Goal: Task Accomplishment & Management: Use online tool/utility

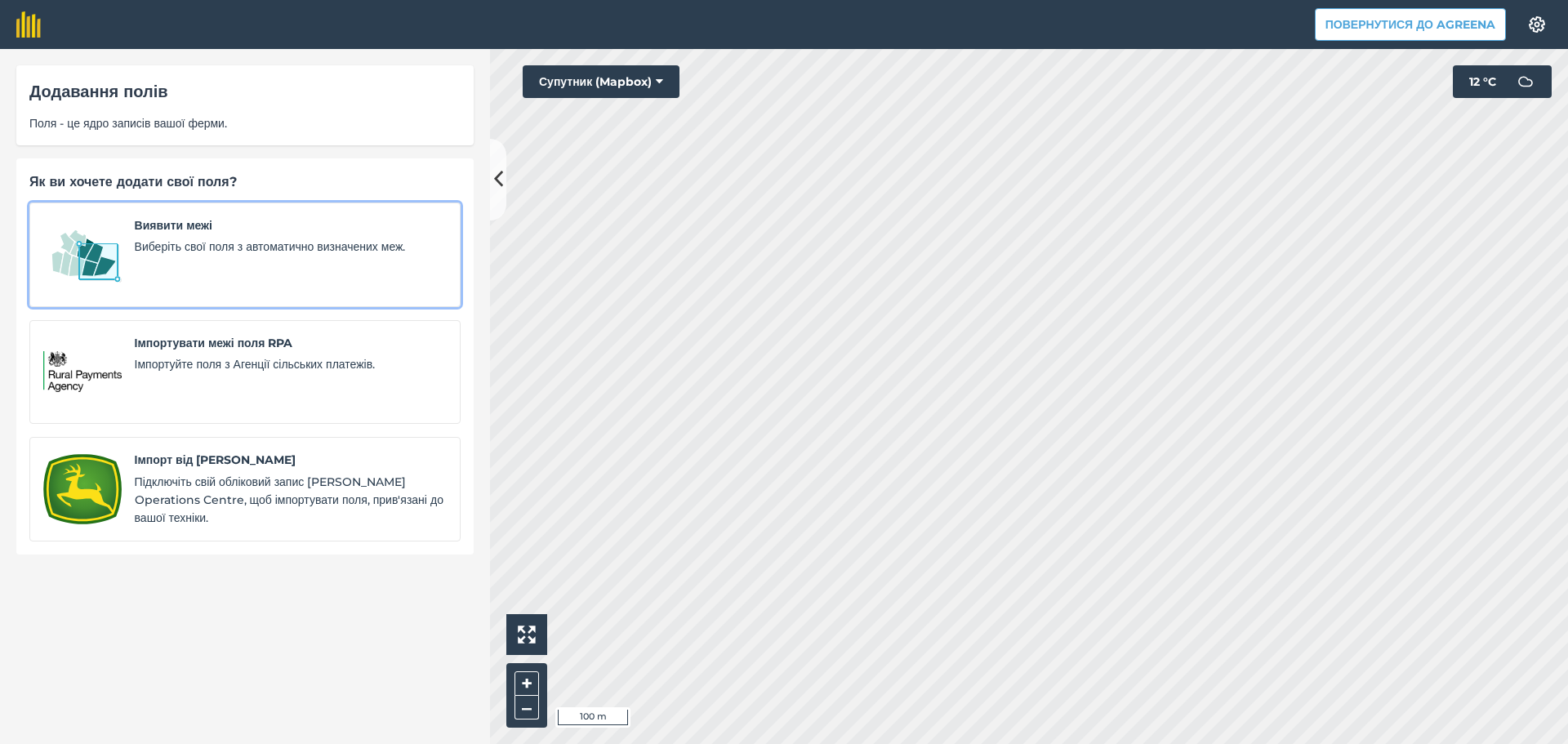
click at [248, 238] on span "Виберіть свої поля з автоматично визначених меж." at bounding box center [290, 247] width 312 height 18
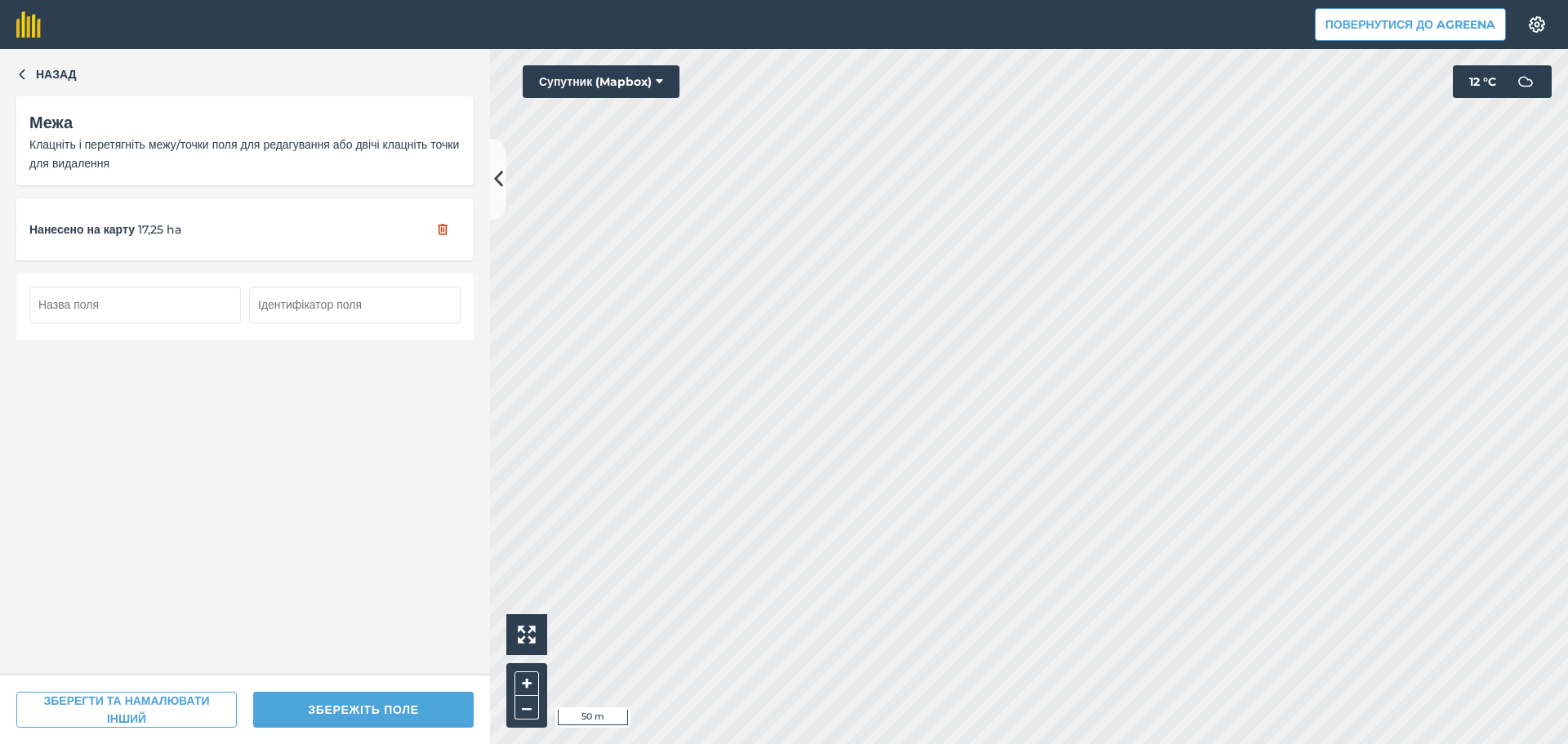
click at [142, 310] on input "text" at bounding box center [135, 305] width 211 height 36
type input "51"
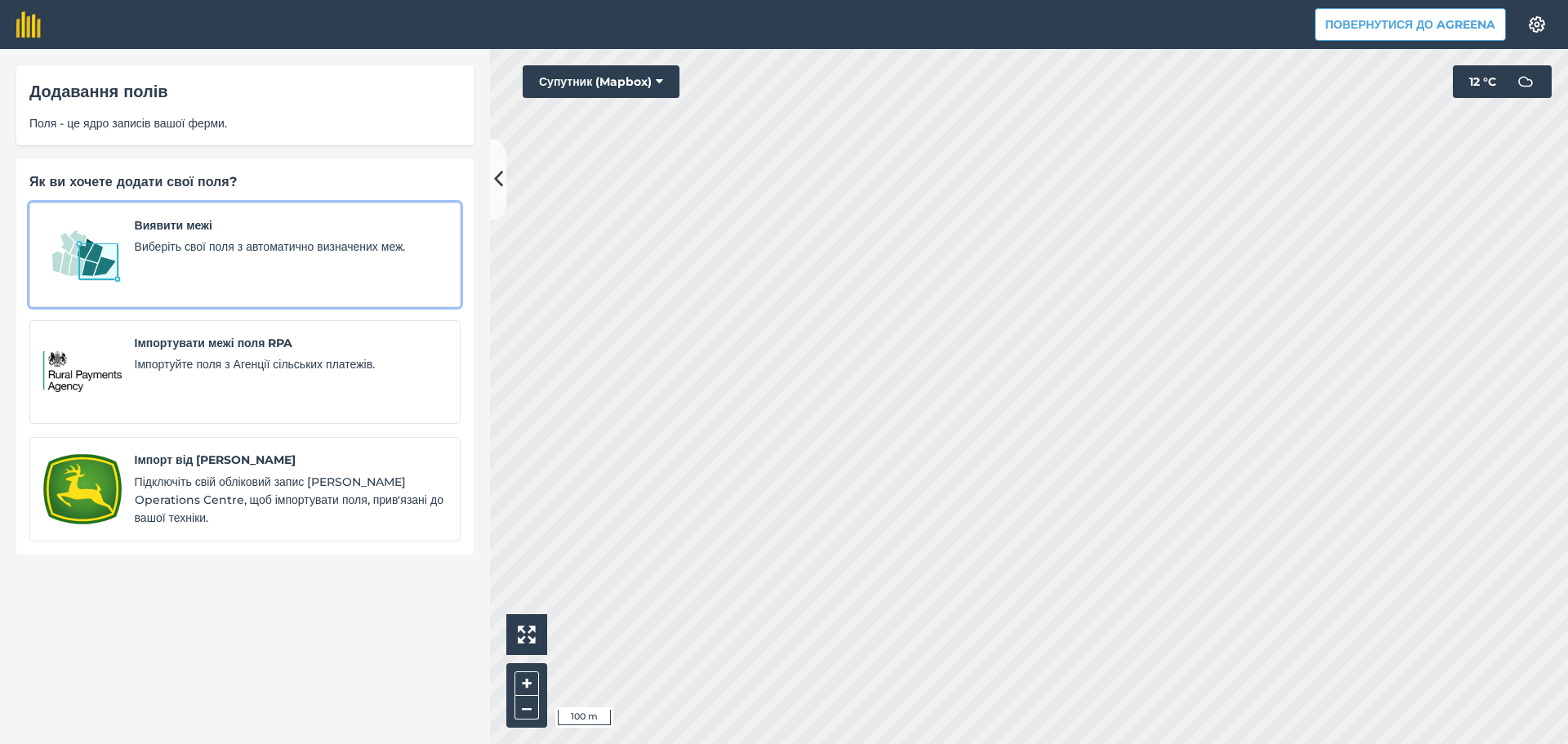
click at [199, 249] on span "Виберіть свої поля з автоматично визначених меж." at bounding box center [290, 247] width 312 height 18
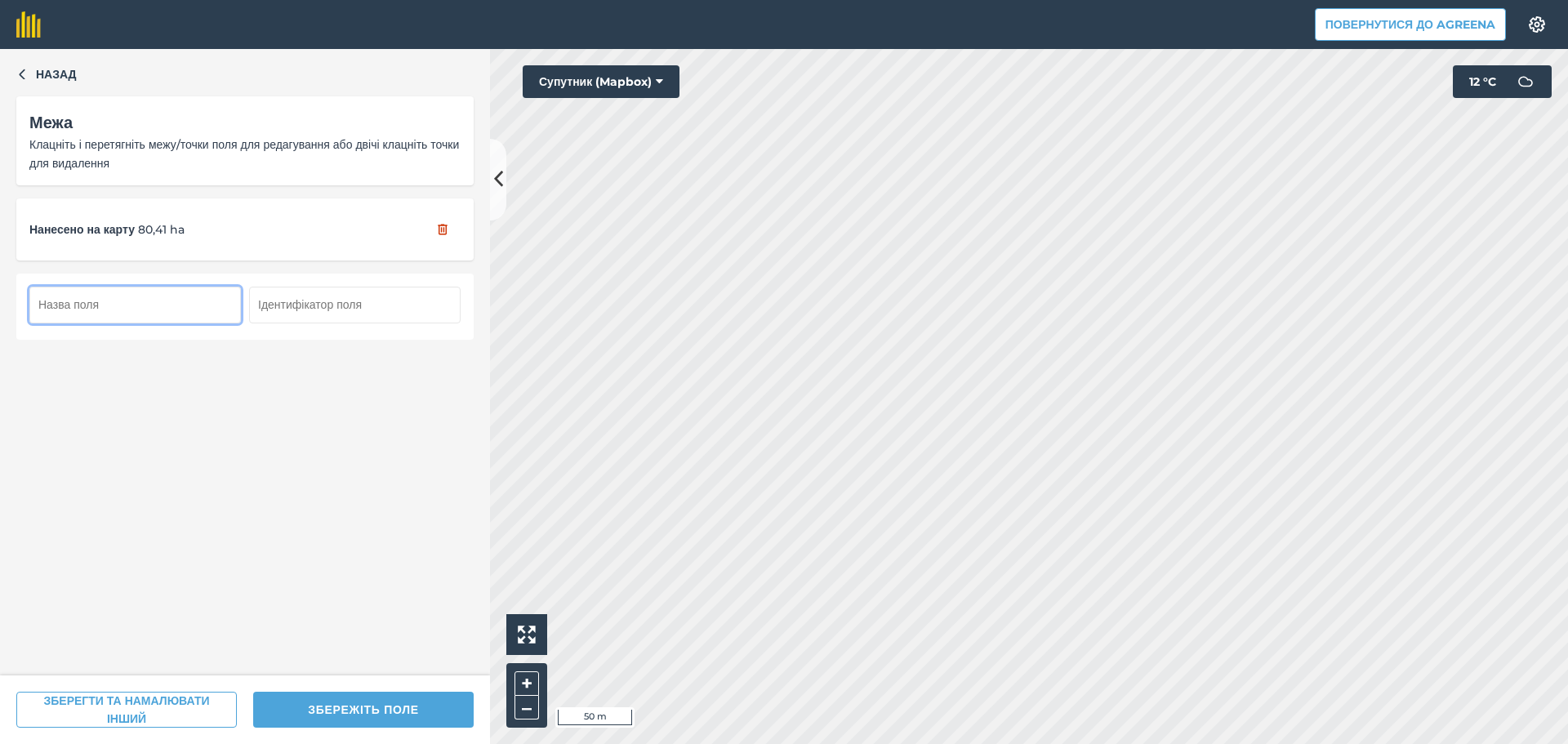
click at [132, 307] on input "text" at bounding box center [135, 305] width 211 height 36
type input "49"
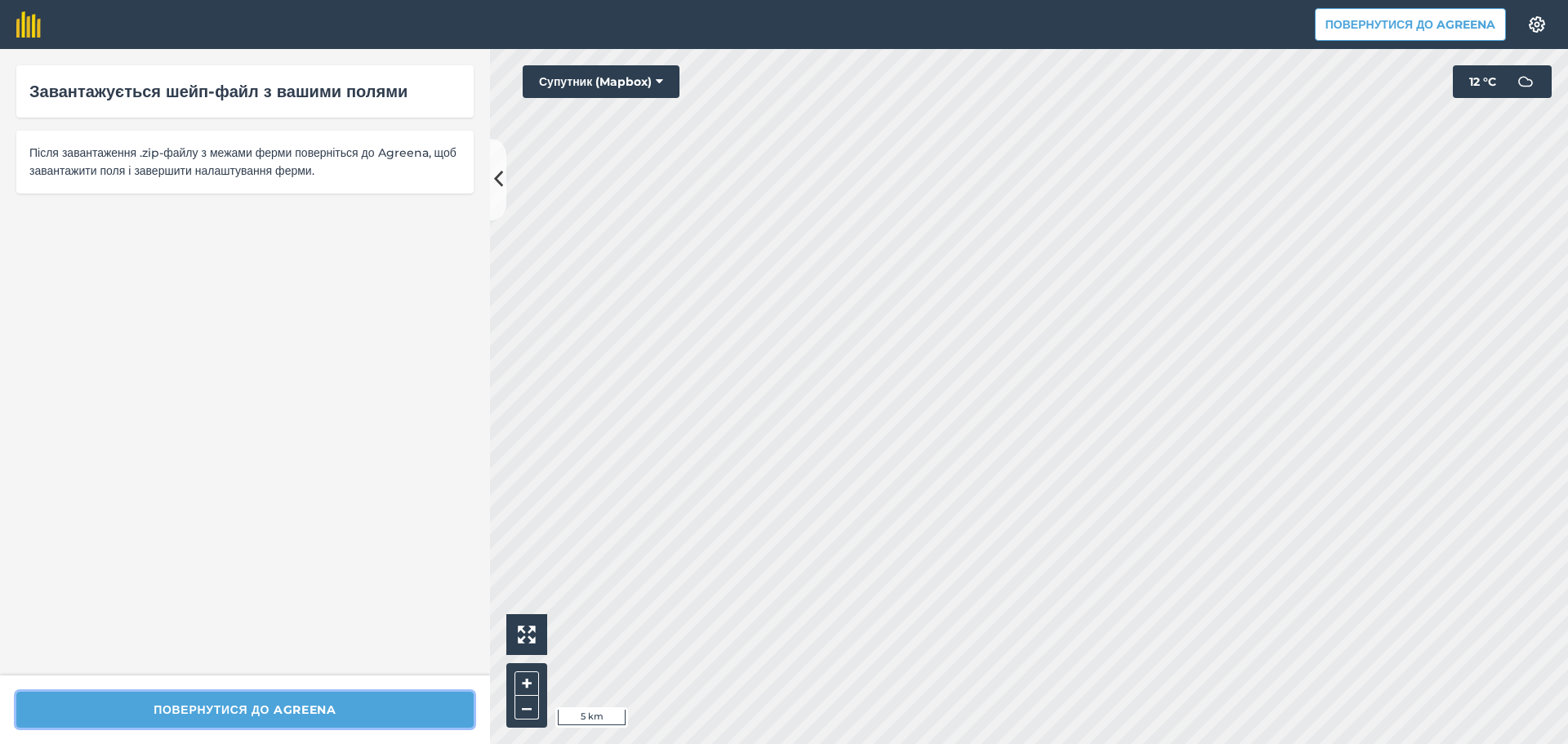
click at [213, 710] on button "Повернутися до Agreena" at bounding box center [244, 709] width 457 height 36
